Goal: Task Accomplishment & Management: Use online tool/utility

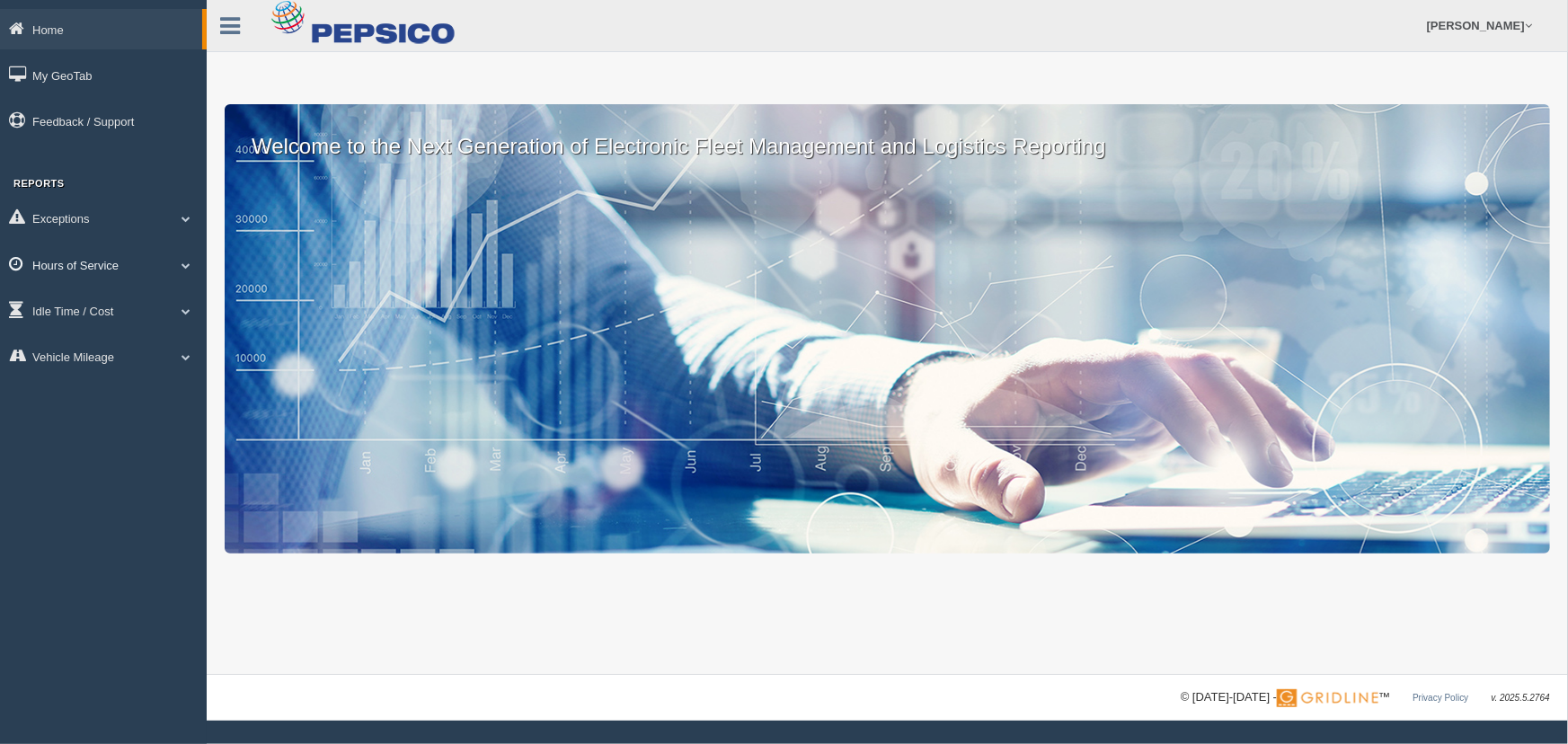
click at [189, 261] on span at bounding box center [185, 266] width 24 height 9
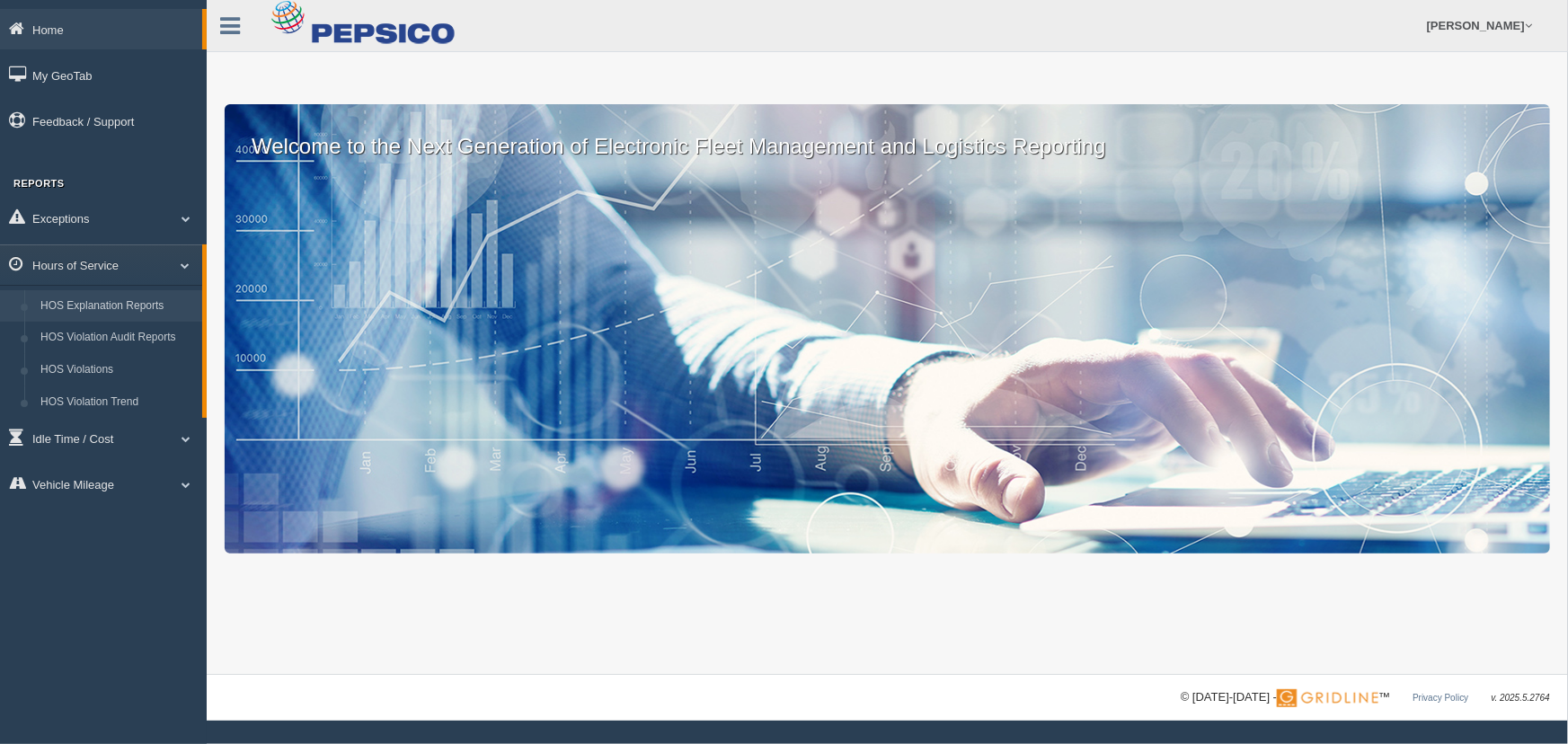
click at [177, 306] on link "HOS Explanation Reports" at bounding box center [117, 306] width 170 height 32
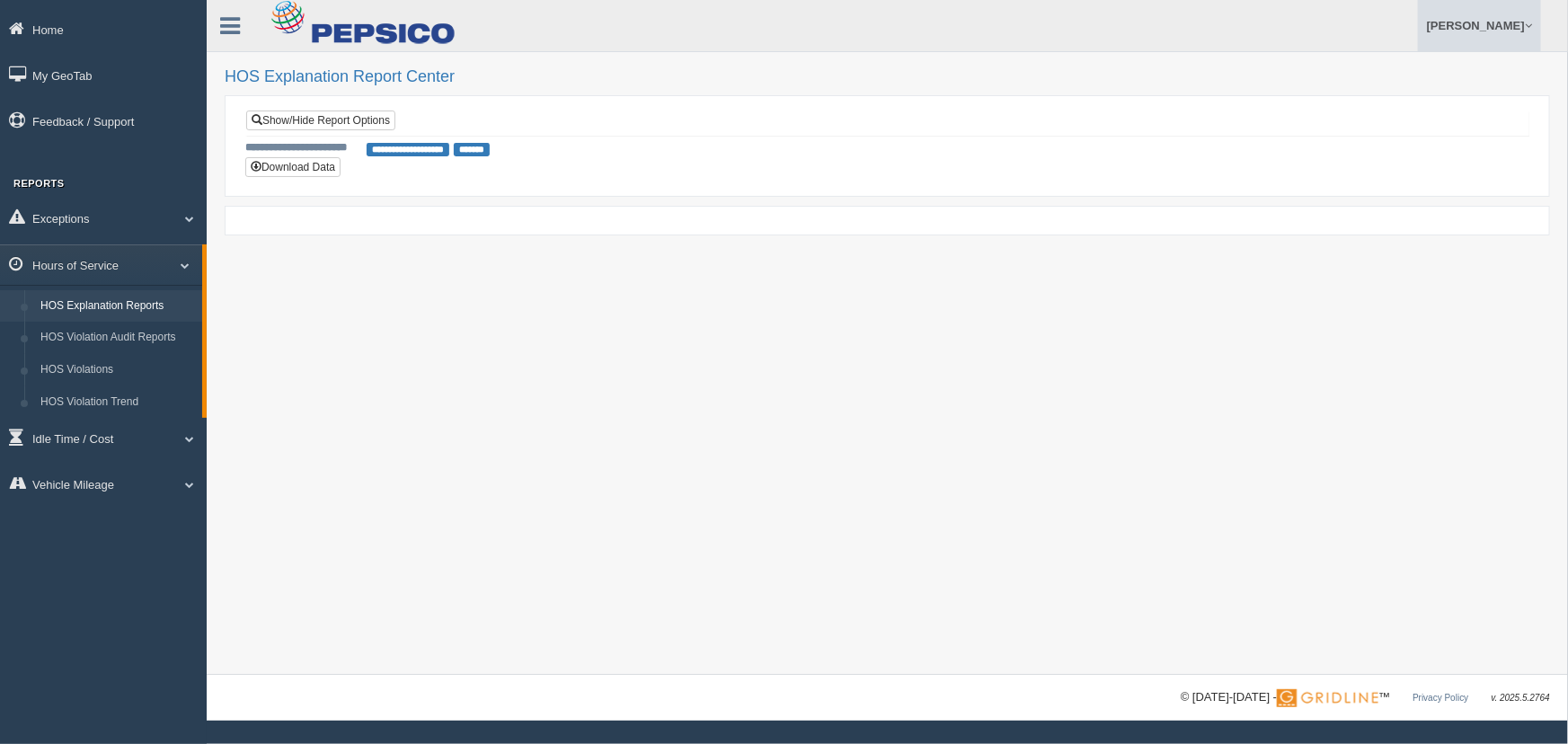
click at [1447, 26] on link "[PERSON_NAME]" at bounding box center [1479, 26] width 123 height 51
click at [1394, 107] on link "Log Off" at bounding box center [1441, 107] width 196 height 37
